Goal: Task Accomplishment & Management: Use online tool/utility

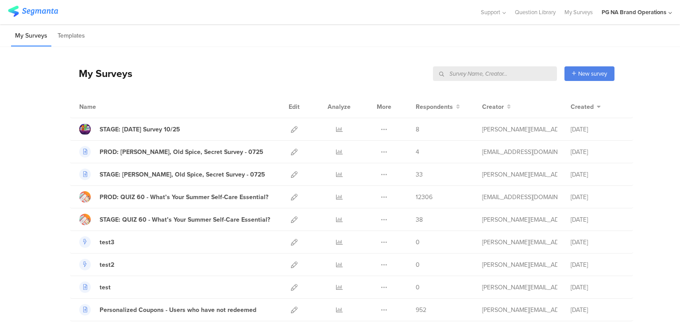
click at [512, 77] on input "text" at bounding box center [495, 73] width 124 height 15
type input "data"
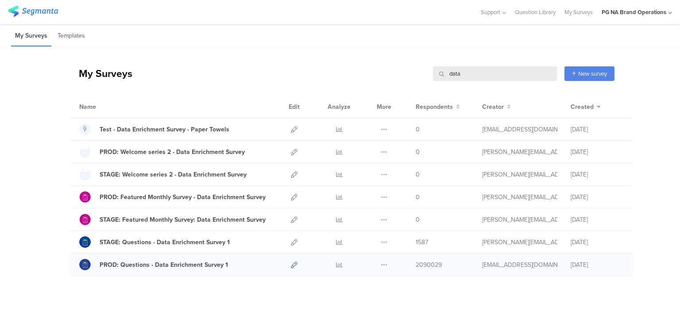
click at [291, 262] on icon at bounding box center [294, 265] width 7 height 7
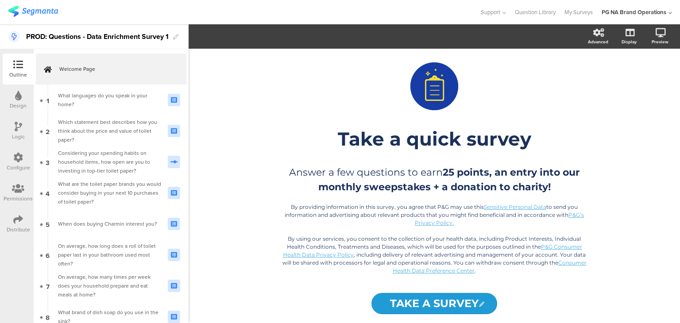
click at [9, 155] on div "Configure" at bounding box center [18, 162] width 31 height 31
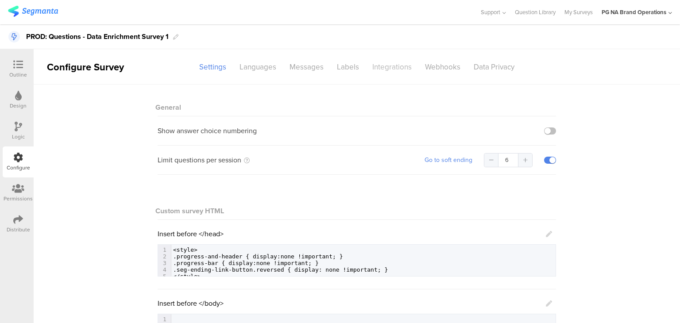
click at [379, 68] on div "Integrations" at bounding box center [392, 66] width 53 height 15
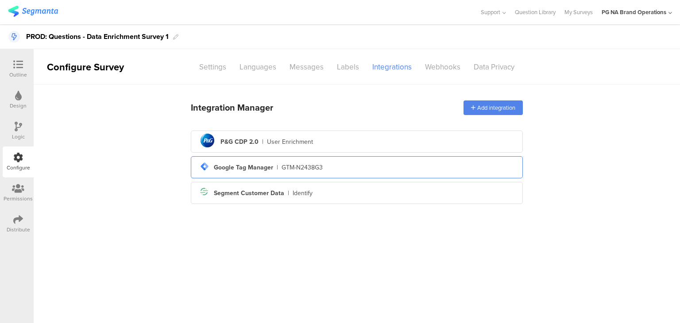
click at [301, 167] on div "GTM-N2438G3" at bounding box center [302, 167] width 41 height 9
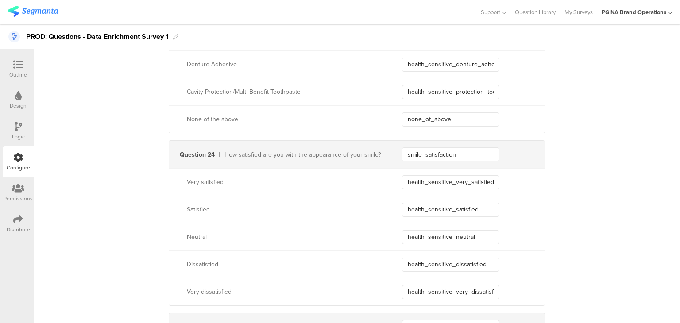
scroll to position [4579, 0]
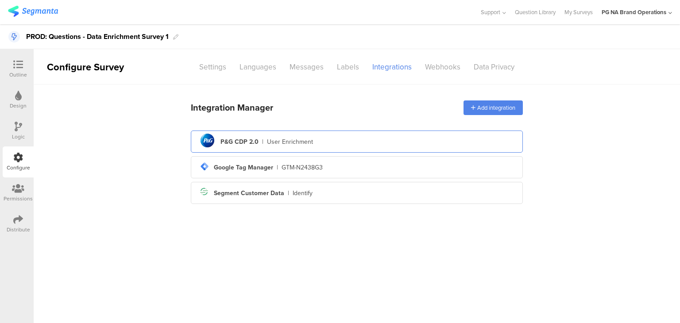
click at [266, 147] on div "pg logo P&G CDP 2.0 | User Enrichment" at bounding box center [357, 142] width 318 height 22
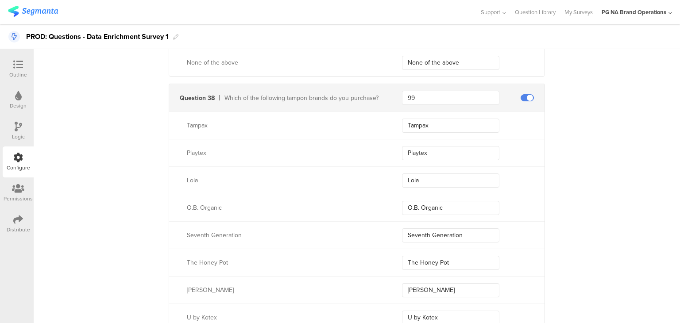
scroll to position [8258, 0]
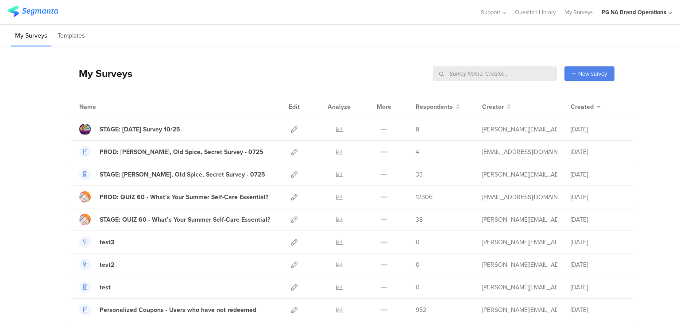
click at [510, 75] on input "text" at bounding box center [495, 73] width 124 height 15
type input "complete"
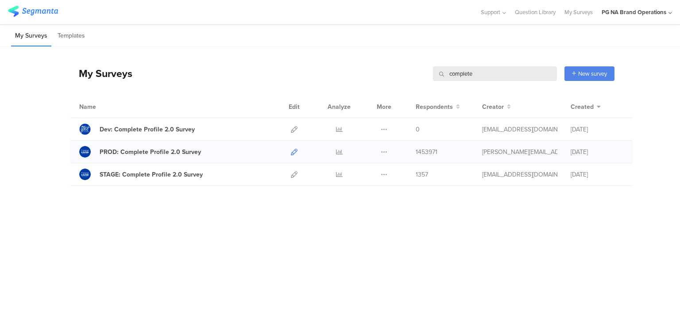
click at [291, 153] on icon at bounding box center [294, 152] width 7 height 7
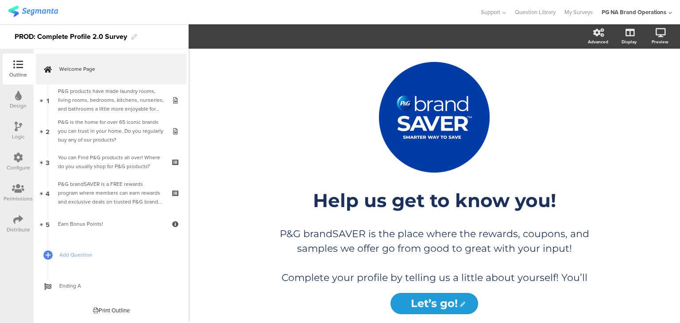
click at [11, 158] on div "Configure" at bounding box center [18, 162] width 31 height 31
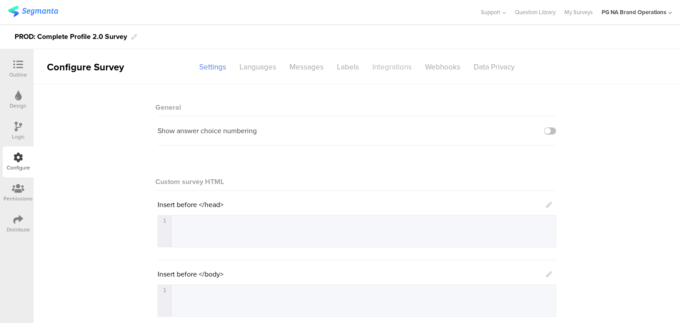
click at [381, 70] on div "Integrations" at bounding box center [392, 66] width 53 height 15
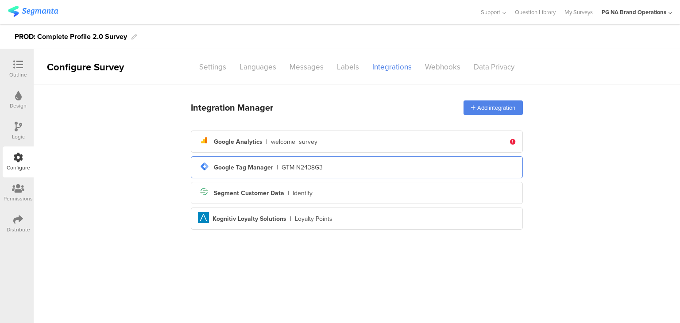
click at [255, 162] on div "tag-manager Created with Sketch. Google Tag Manager | GTM-N2438G3" at bounding box center [357, 167] width 318 height 15
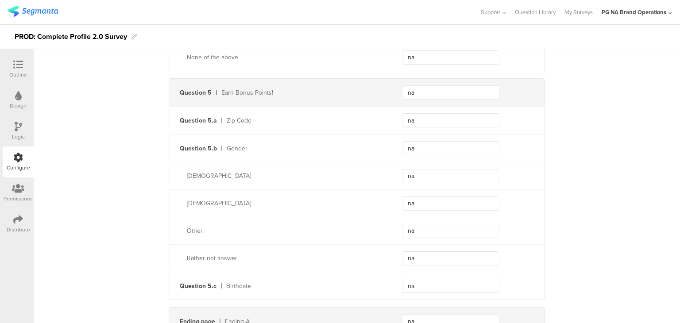
scroll to position [2113, 0]
